Goal: Transaction & Acquisition: Purchase product/service

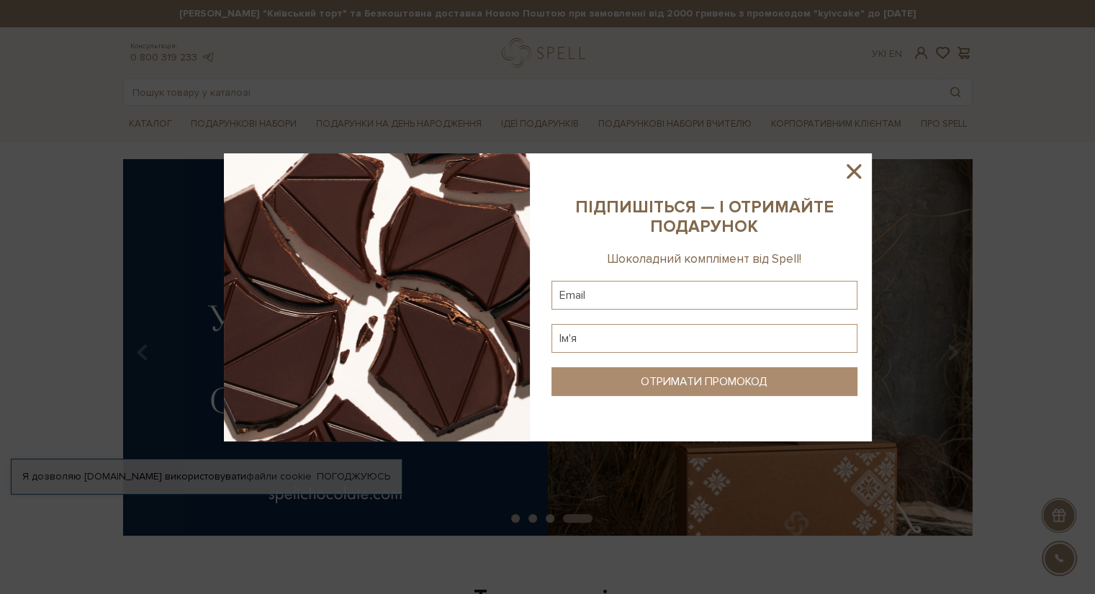
click at [861, 174] on icon at bounding box center [854, 171] width 24 height 24
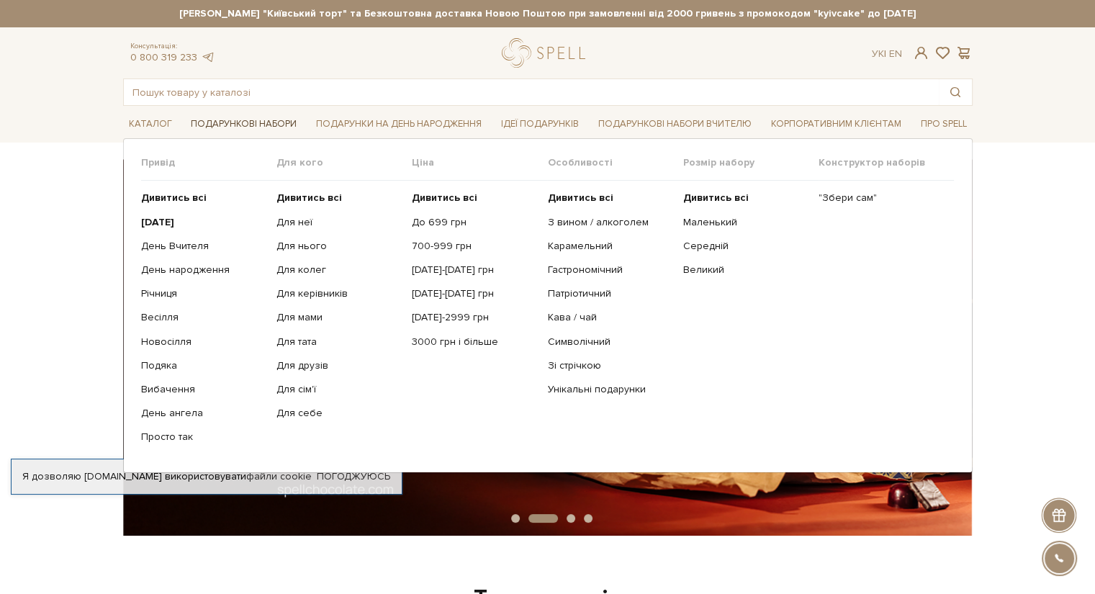
click at [275, 120] on link "Подарункові набори" at bounding box center [243, 124] width 117 height 22
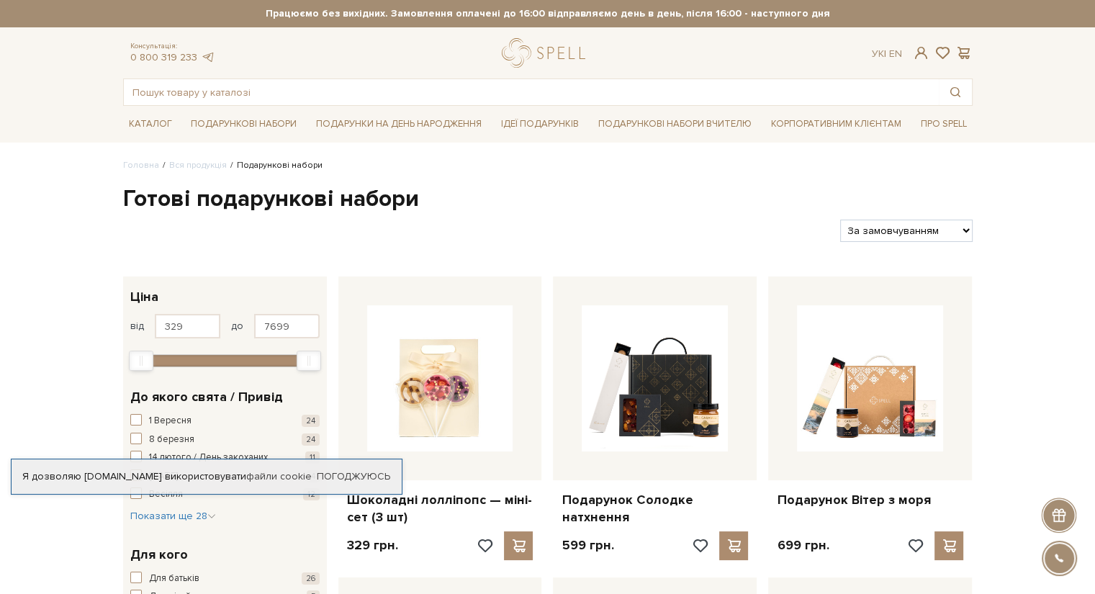
click at [965, 232] on select "За замовчуванням За Ціною (зростання) За Ціною (зменшення) Новинки За популярні…" at bounding box center [906, 231] width 132 height 22
select select "[URL][DOMAIN_NAME]"
click at [840, 220] on select "За замовчуванням За Ціною (зростання) За Ціною (зменшення) Новинки За популярні…" at bounding box center [906, 231] width 132 height 22
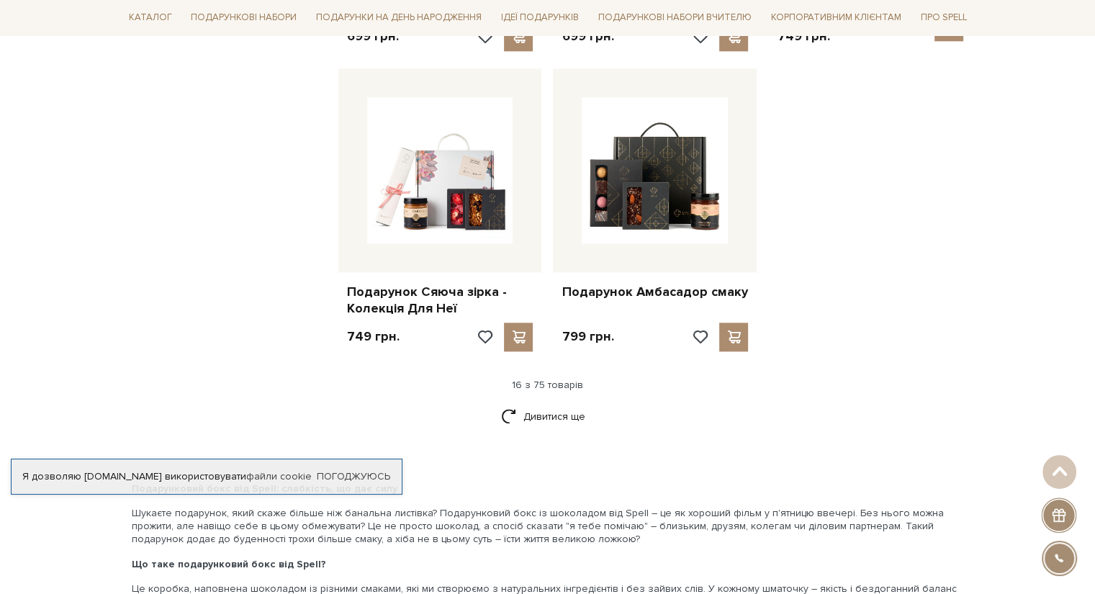
scroll to position [1728, 0]
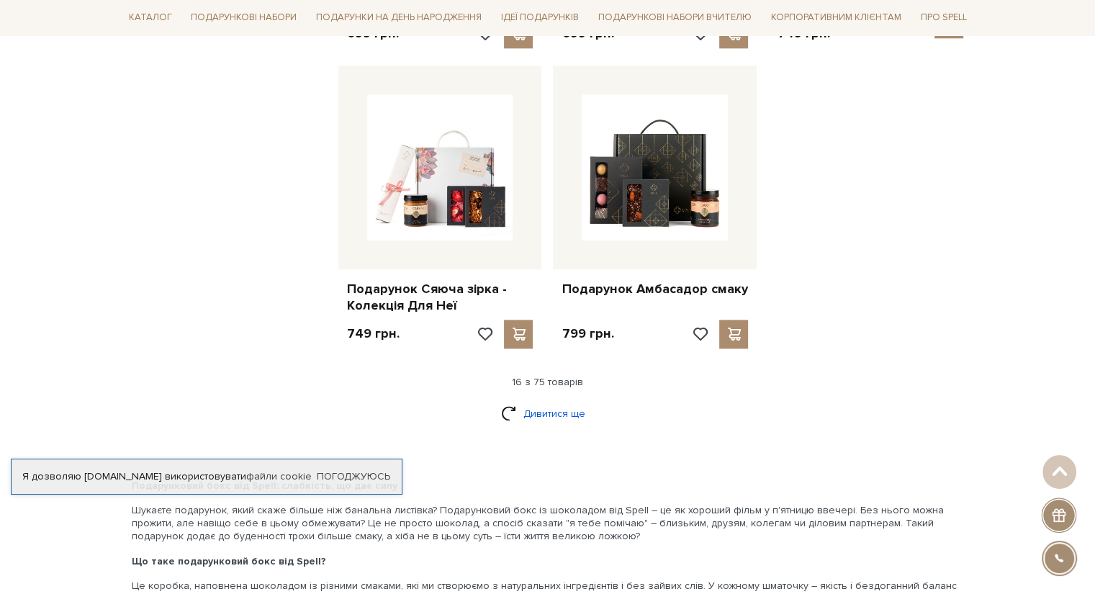
click at [546, 401] on link "Дивитися ще" at bounding box center [548, 413] width 94 height 25
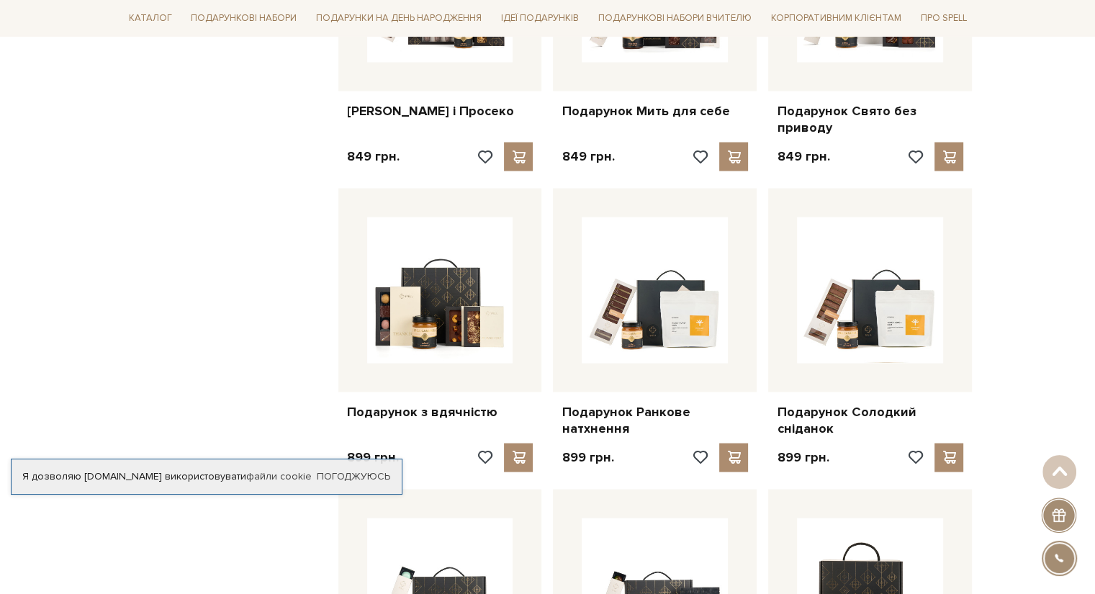
scroll to position [3024, 0]
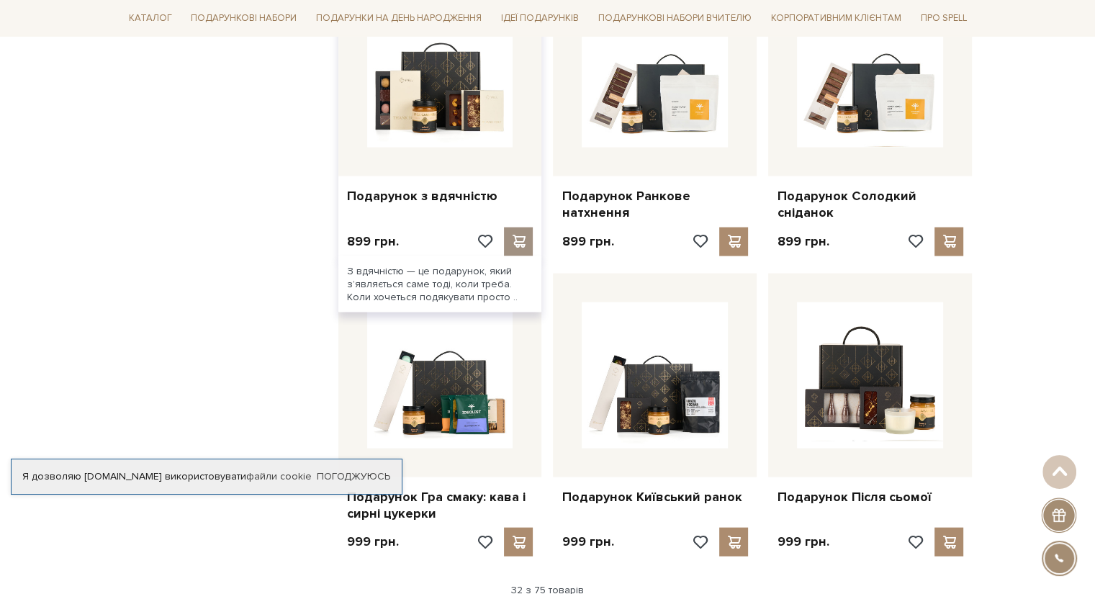
click at [522, 235] on span at bounding box center [519, 241] width 18 height 13
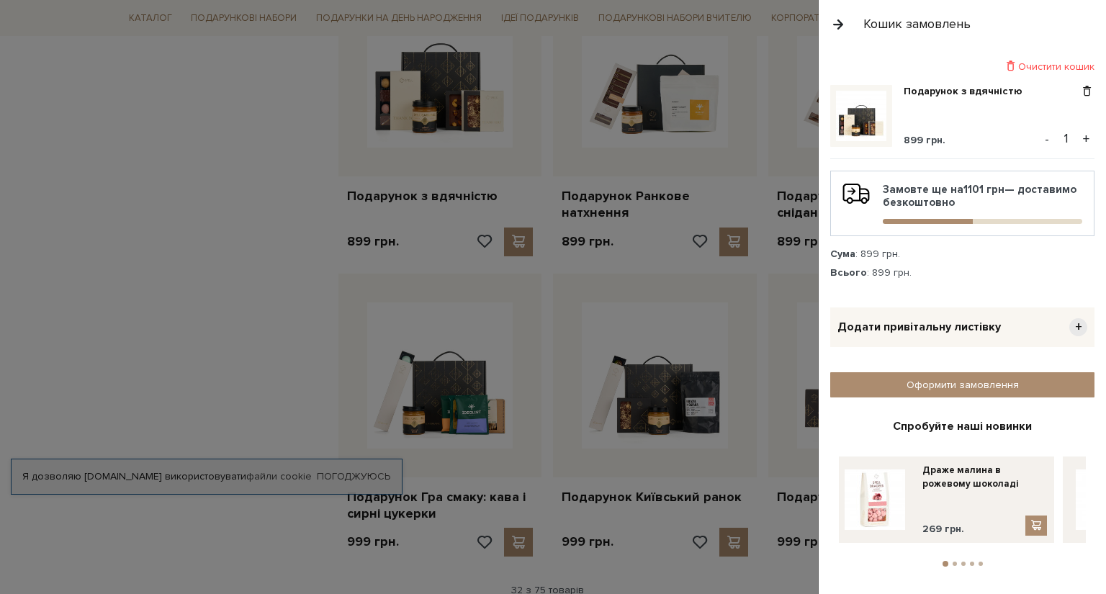
click at [1083, 141] on button "+" at bounding box center [1086, 139] width 17 height 22
click at [1083, 142] on button "+" at bounding box center [1086, 139] width 17 height 22
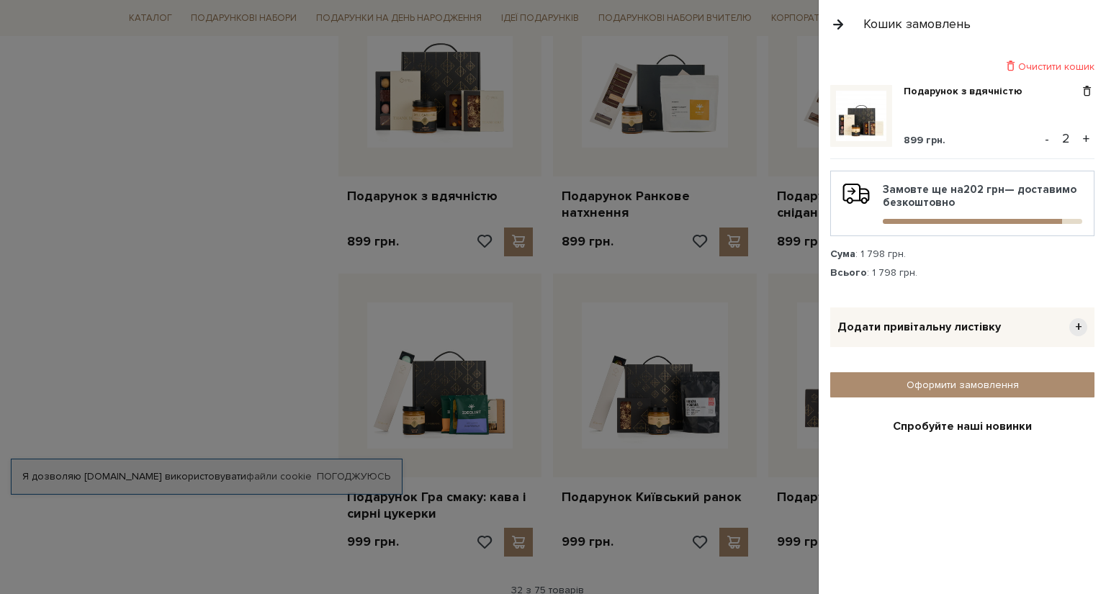
click at [1080, 139] on button "+" at bounding box center [1086, 139] width 17 height 22
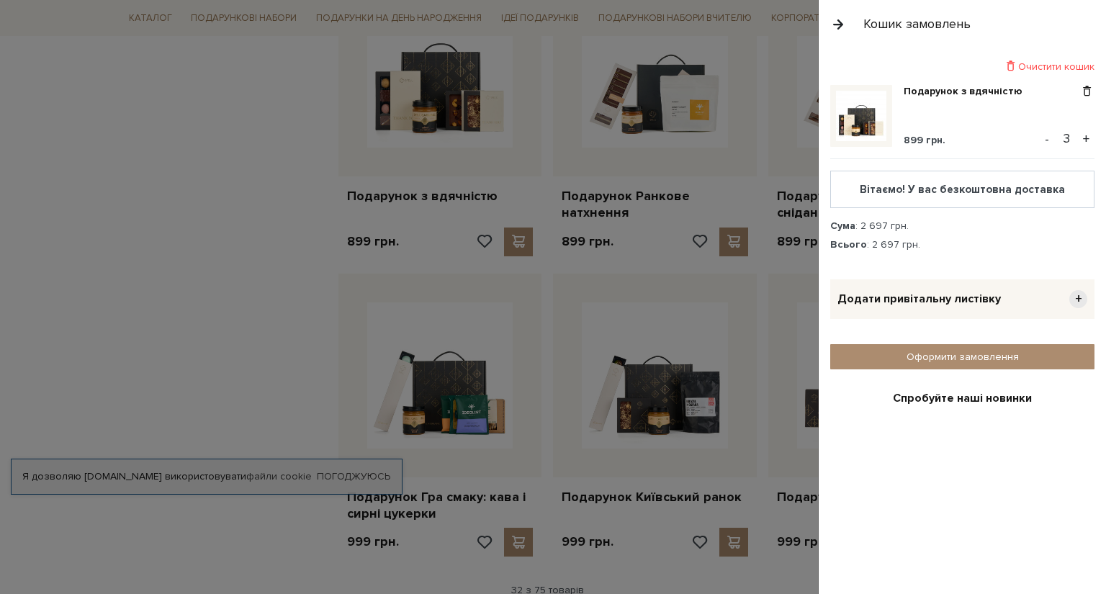
click at [1080, 139] on button "+" at bounding box center [1086, 139] width 17 height 22
click at [171, 271] on div at bounding box center [553, 297] width 1106 height 594
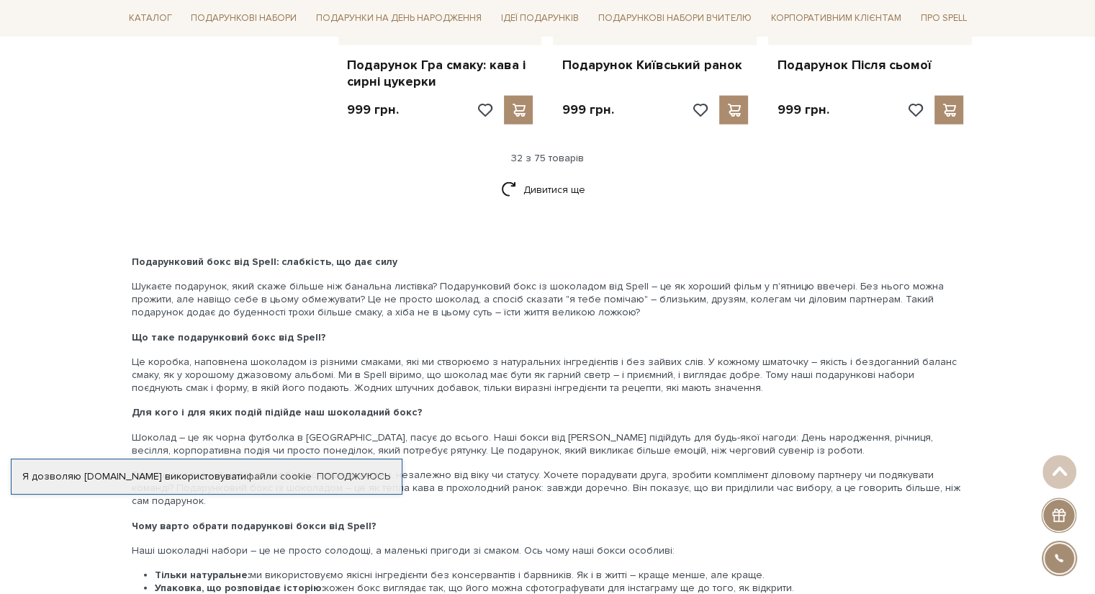
scroll to position [3384, 0]
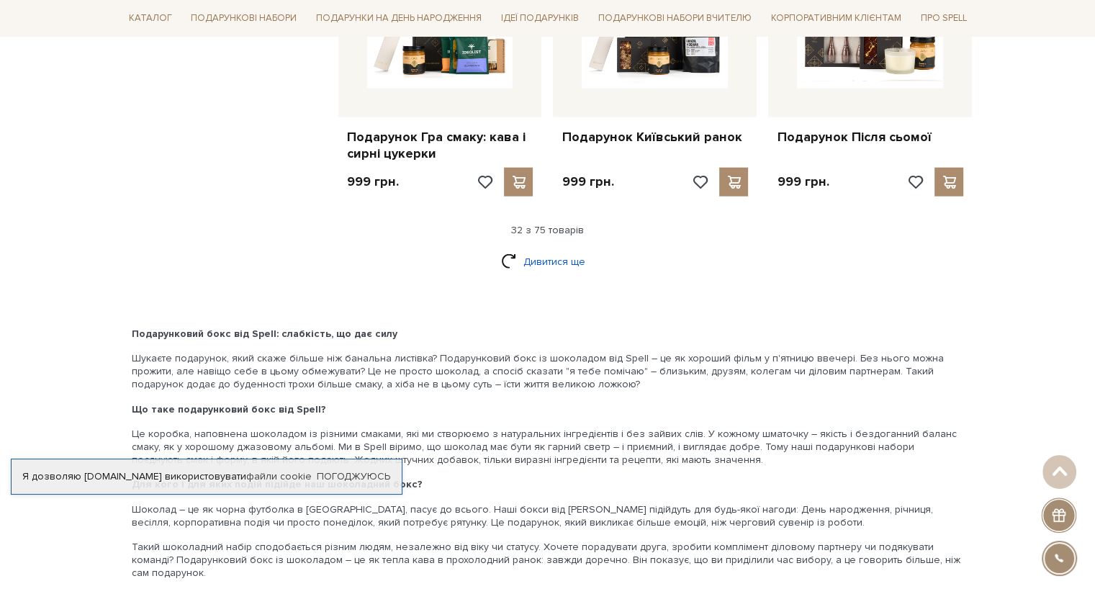
click at [522, 249] on link "Дивитися ще" at bounding box center [548, 261] width 94 height 25
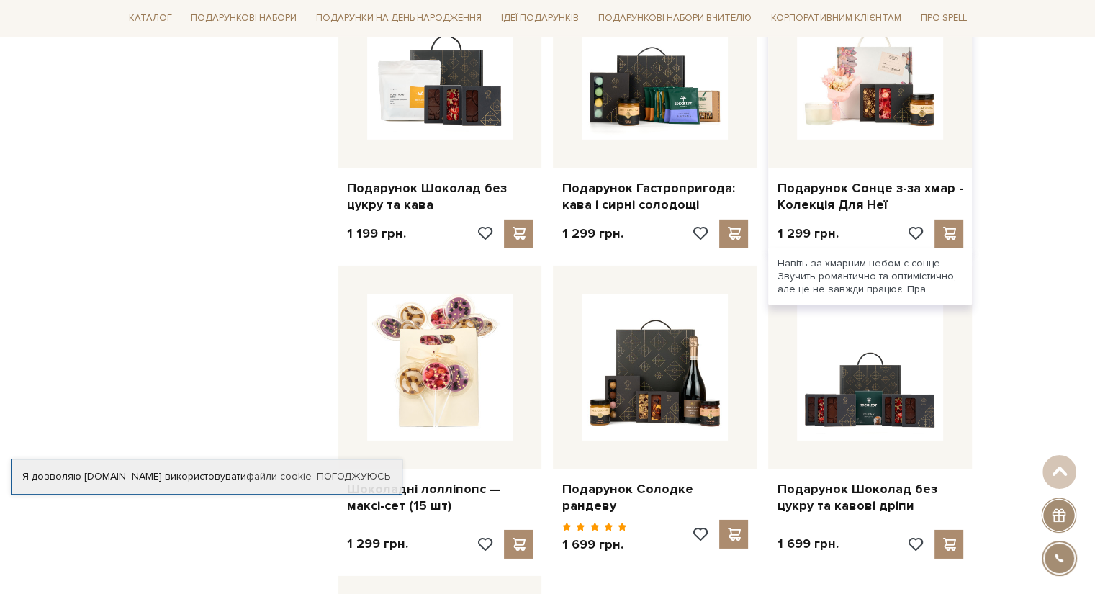
scroll to position [4464, 0]
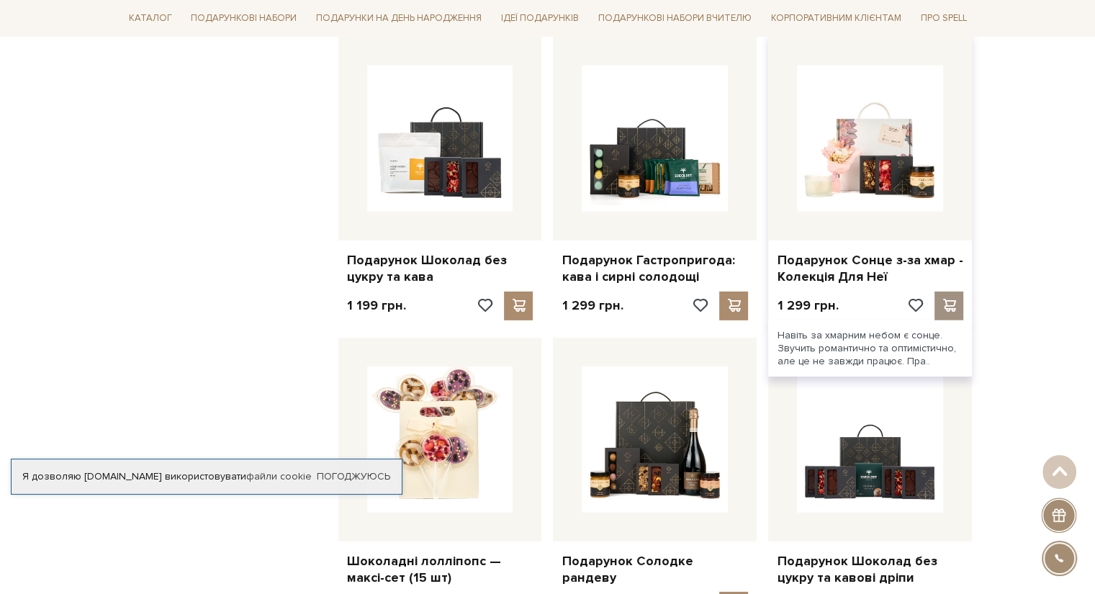
click at [945, 299] on span at bounding box center [949, 305] width 18 height 13
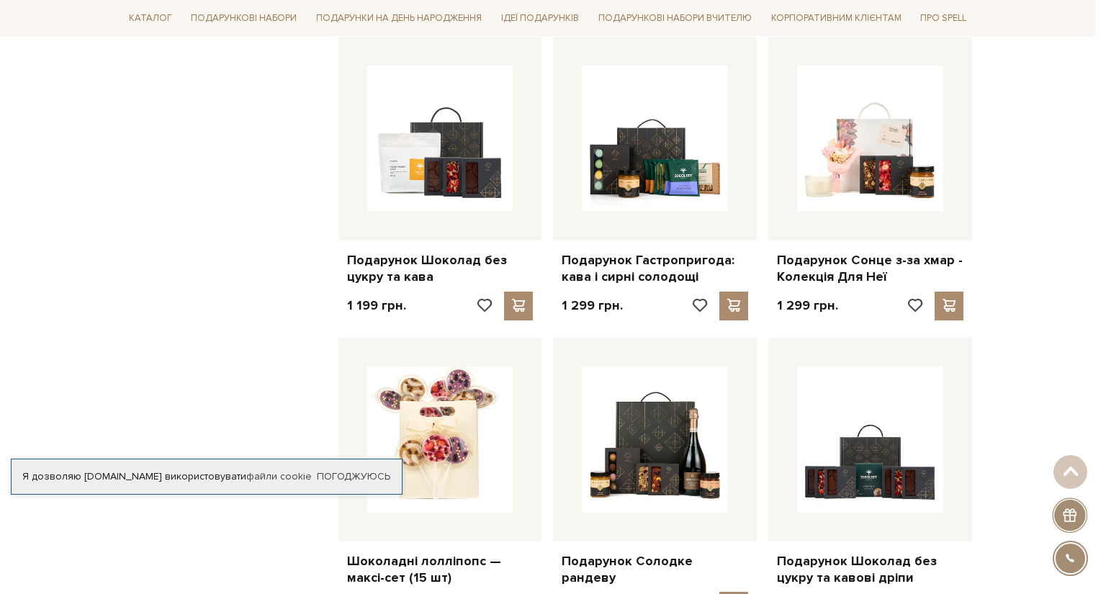
click at [94, 209] on div at bounding box center [553, 297] width 1106 height 594
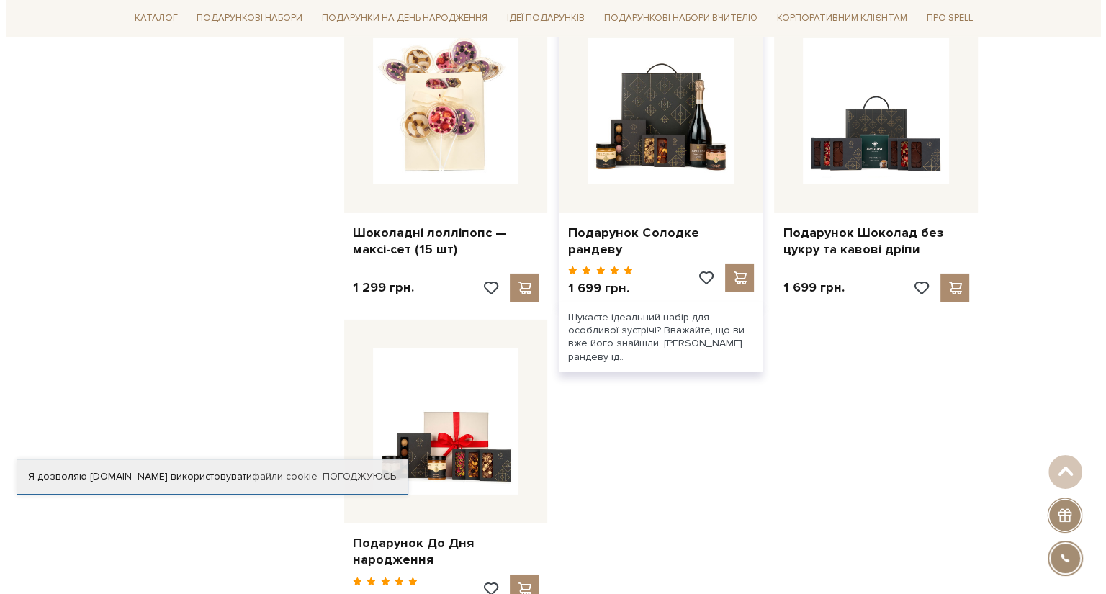
scroll to position [4824, 0]
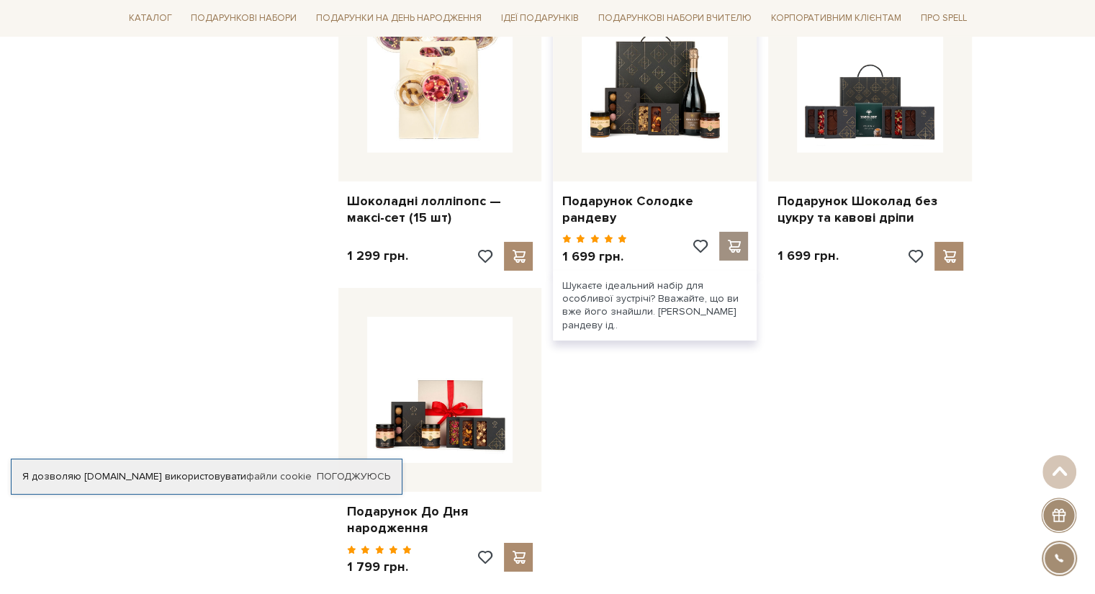
click at [736, 240] on span at bounding box center [734, 246] width 18 height 13
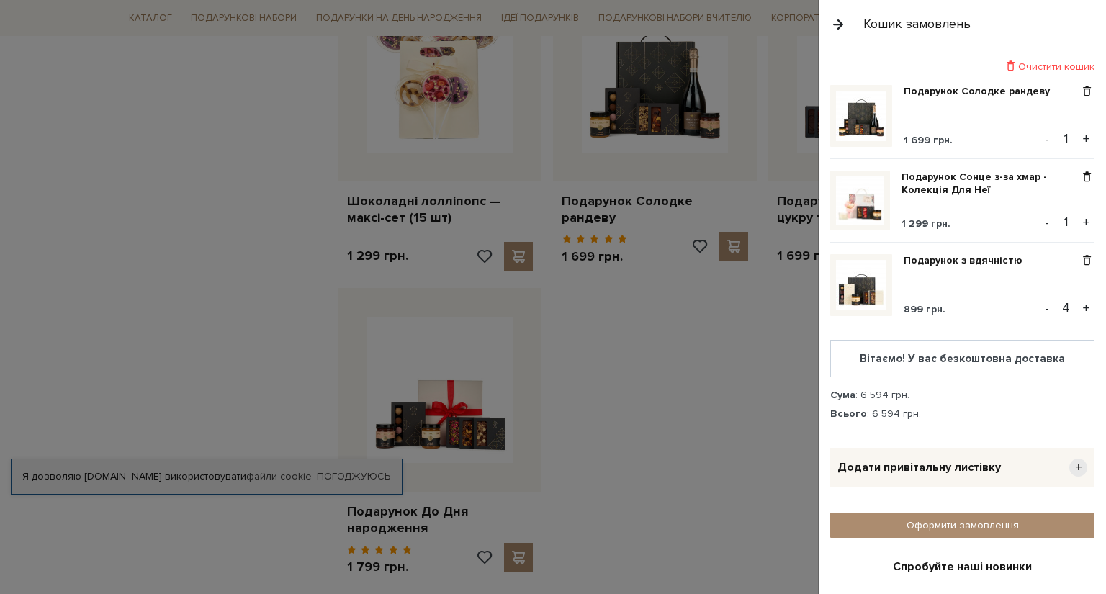
click at [644, 449] on div at bounding box center [553, 297] width 1106 height 594
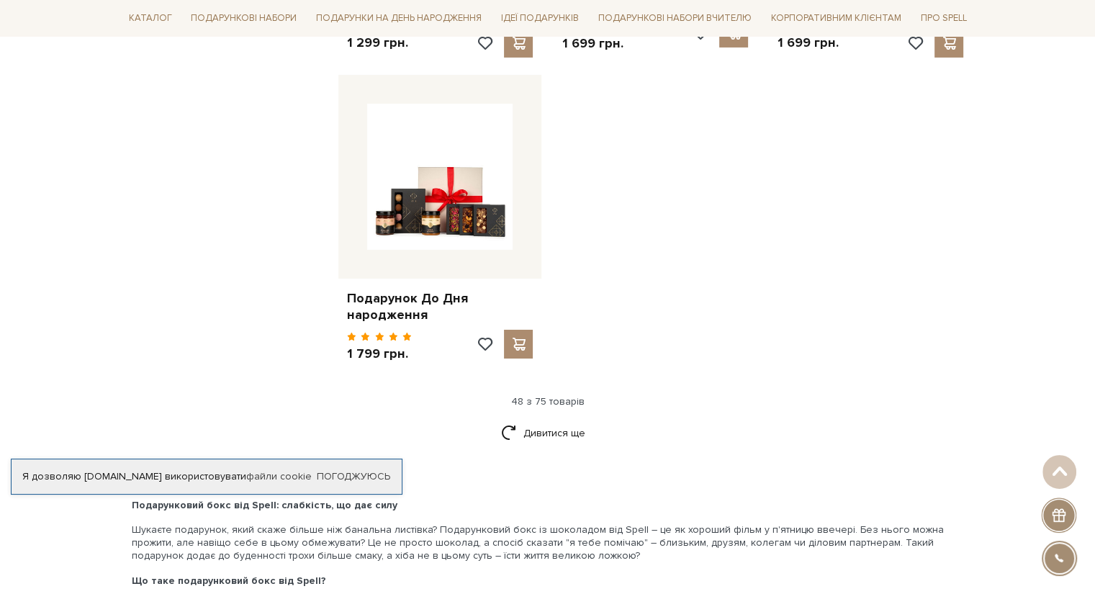
scroll to position [5112, 0]
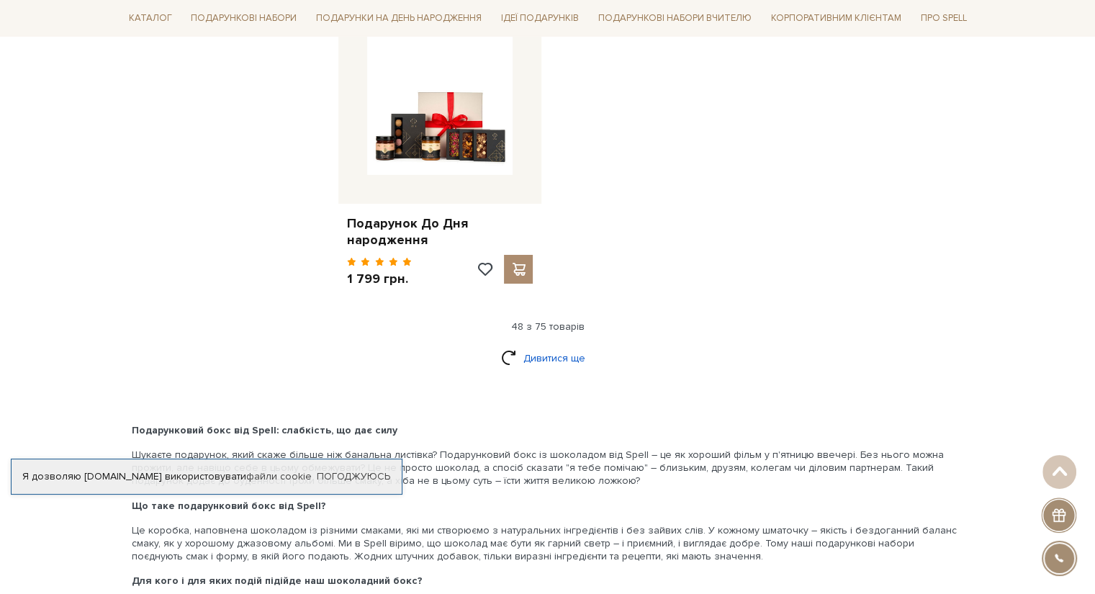
click at [554, 346] on link "Дивитися ще" at bounding box center [548, 358] width 94 height 25
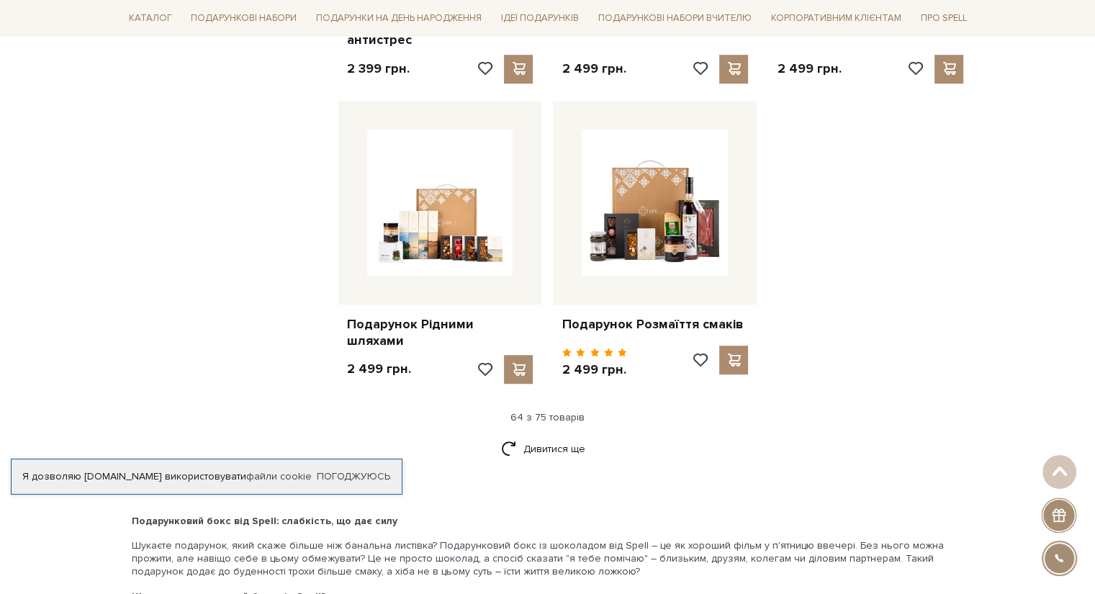
scroll to position [6624, 0]
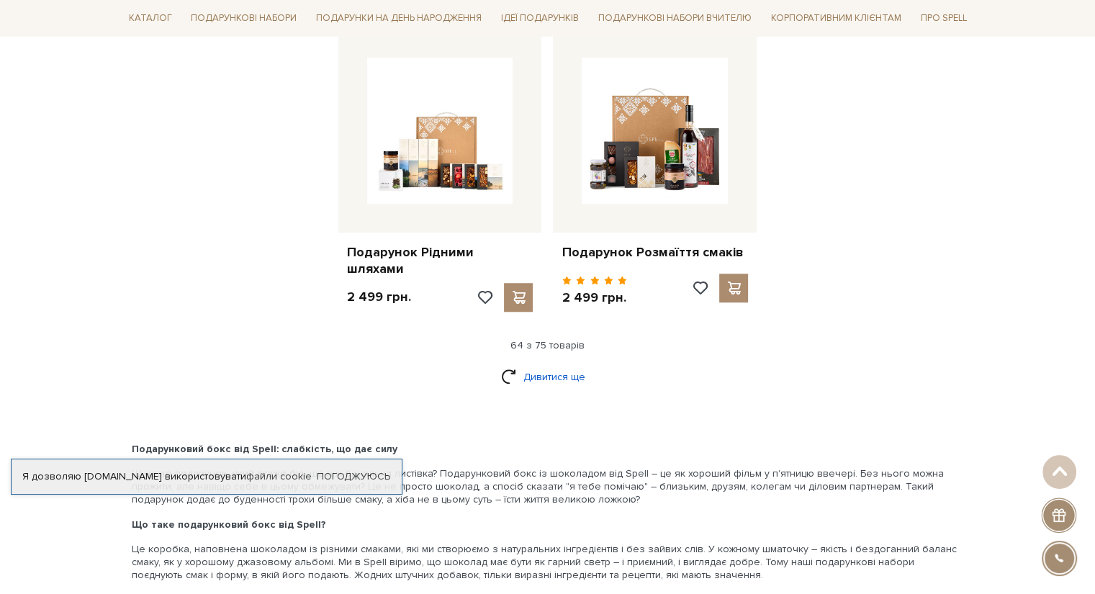
click at [524, 364] on link "Дивитися ще" at bounding box center [548, 376] width 94 height 25
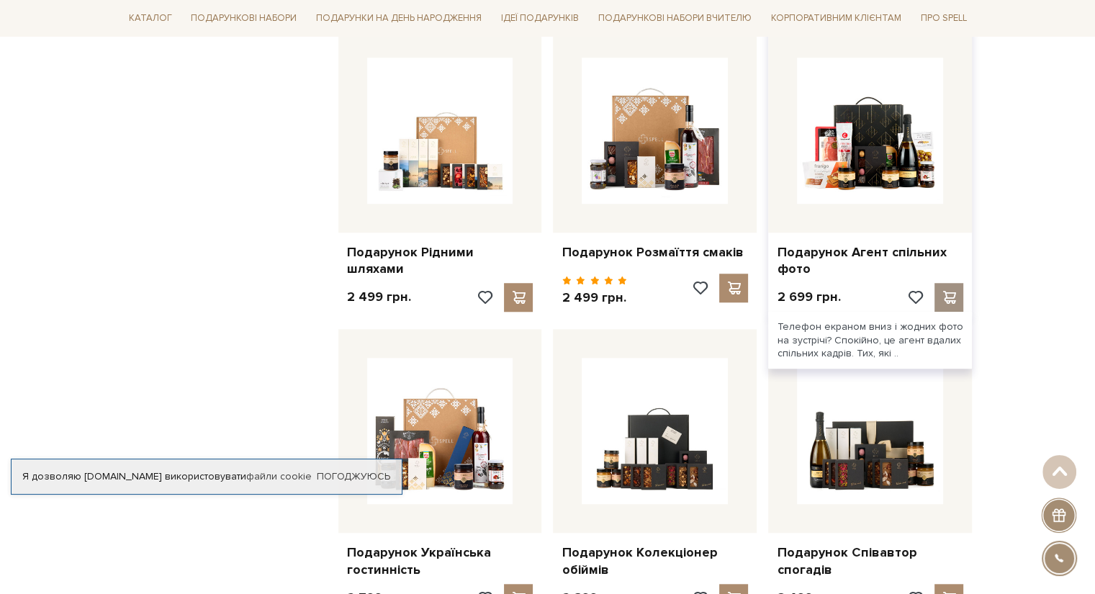
click at [948, 291] on span at bounding box center [949, 297] width 18 height 13
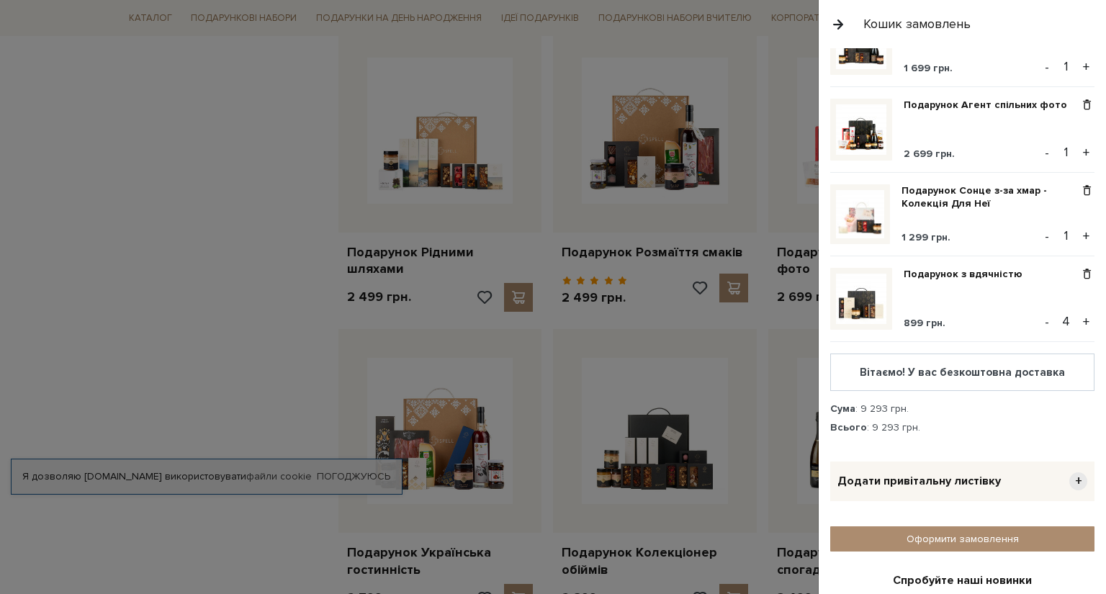
scroll to position [0, 0]
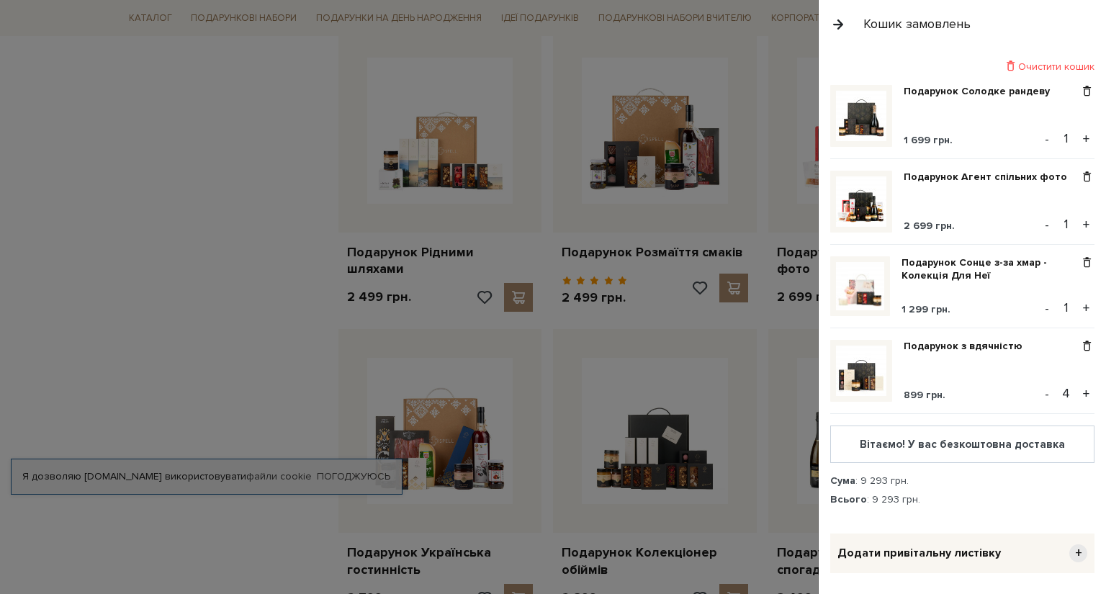
click at [1081, 136] on button "+" at bounding box center [1086, 139] width 17 height 22
click at [1079, 264] on span at bounding box center [1086, 262] width 15 height 13
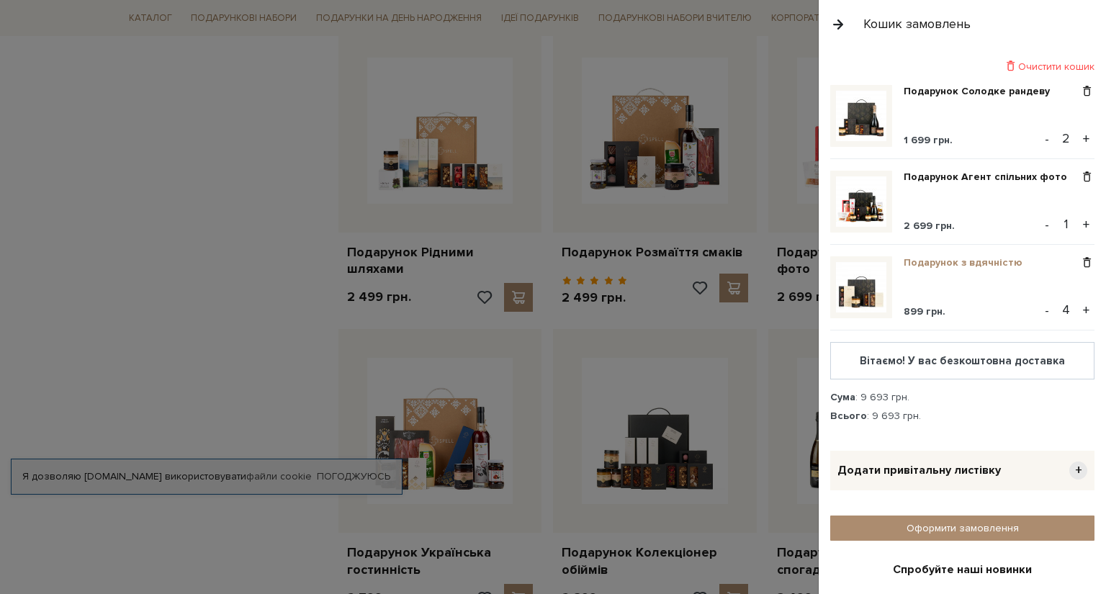
click at [966, 260] on link "Подарунок з вдячністю" at bounding box center [969, 262] width 130 height 13
